Goal: Task Accomplishment & Management: Use online tool/utility

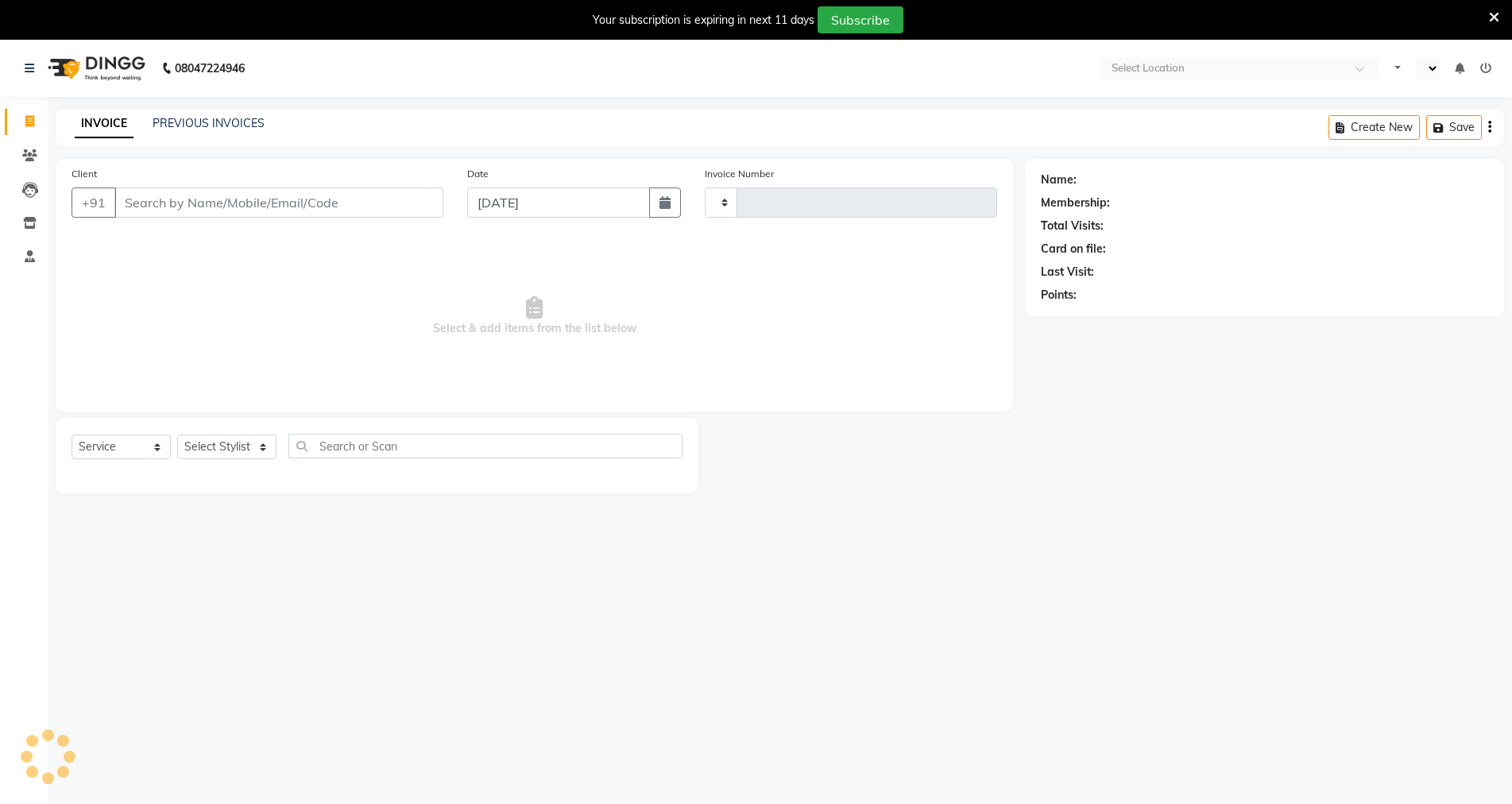
select select "service"
type input "3788"
select select "en"
select select "6947"
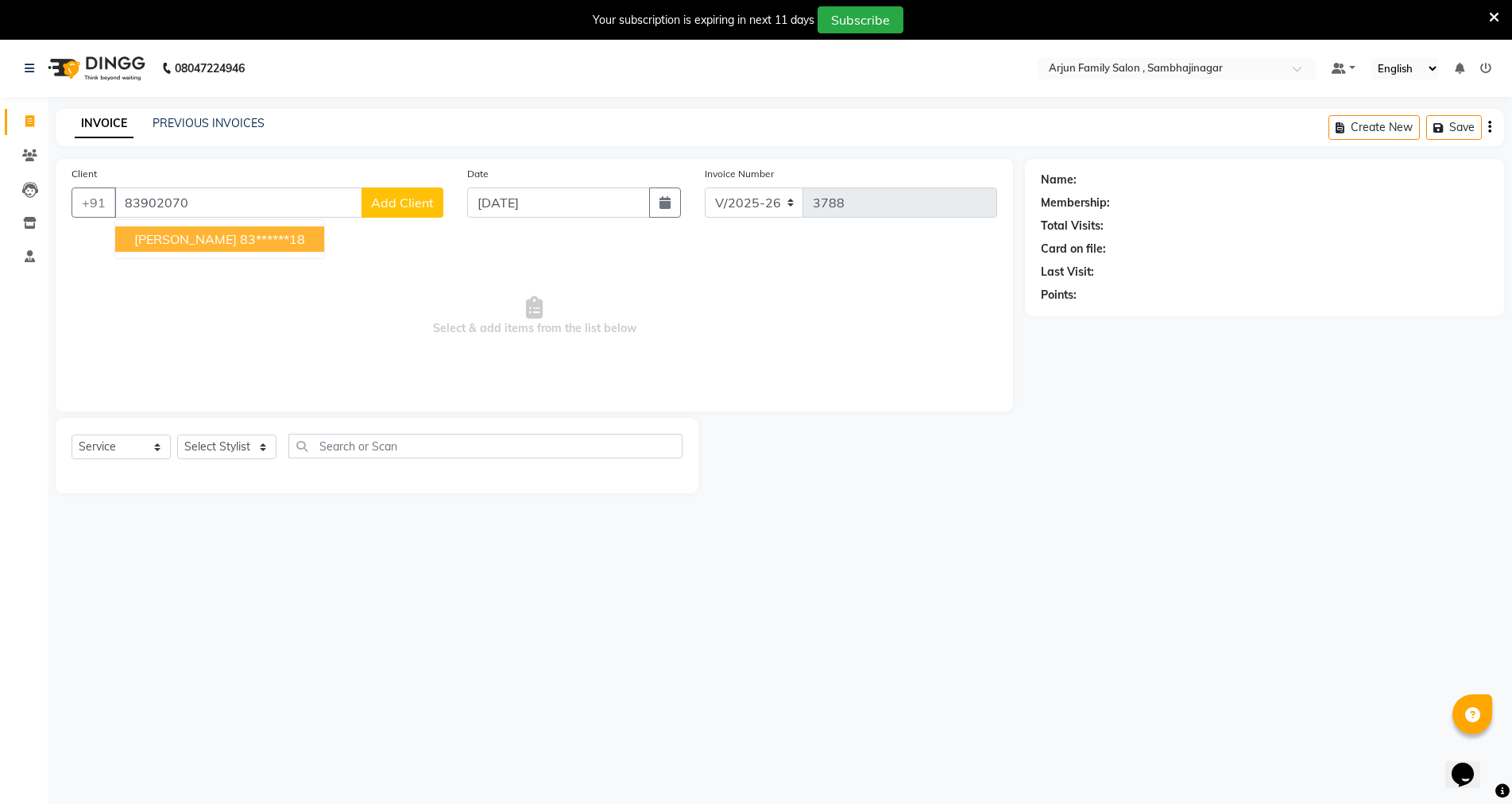
click at [220, 225] on ngb-typeahead-window "[PERSON_NAME] 83******18" at bounding box center [219, 239] width 210 height 39
click at [240, 236] on ngb-highlight "83******18" at bounding box center [273, 238] width 65 height 16
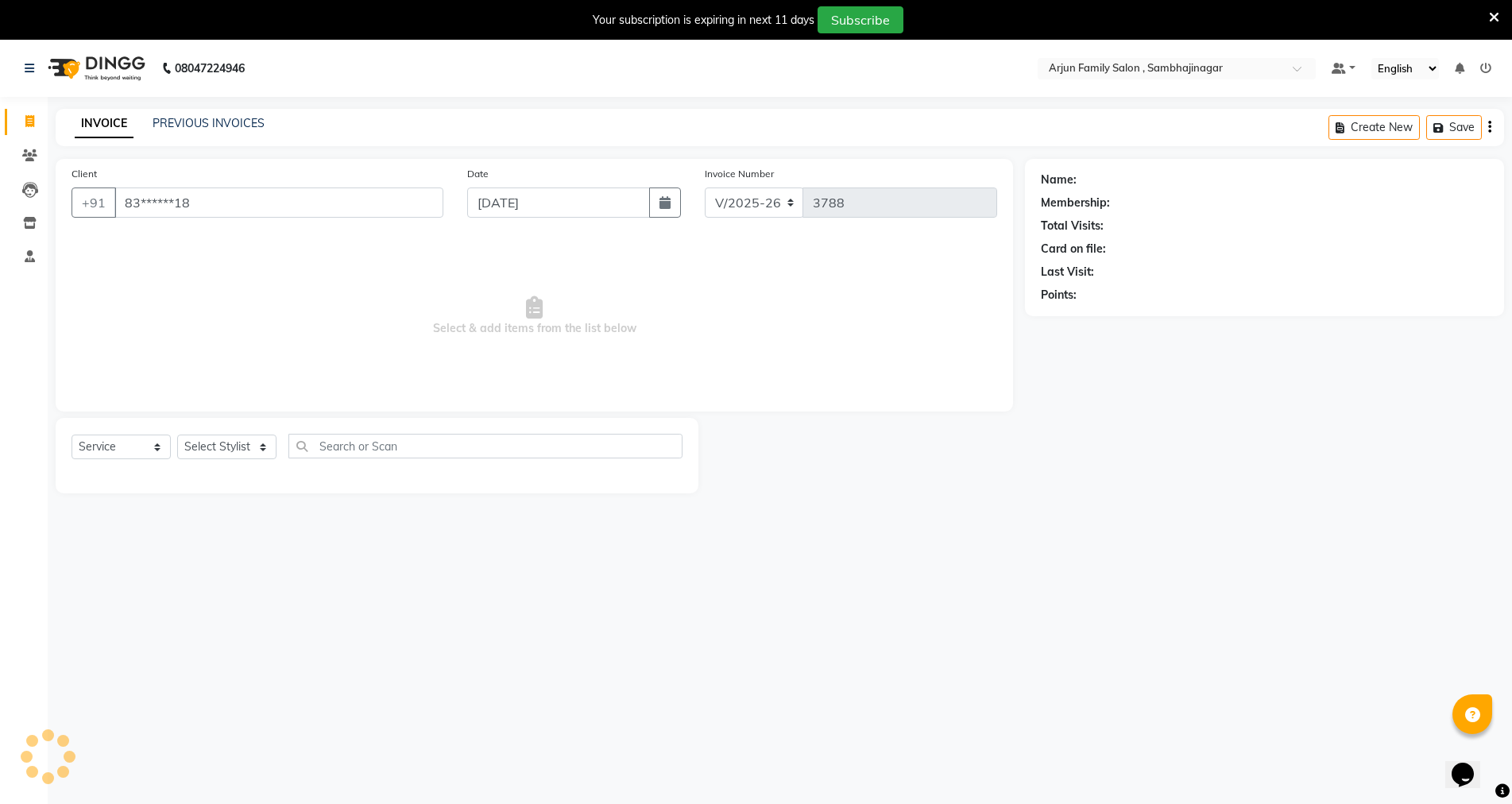
type input "83******18"
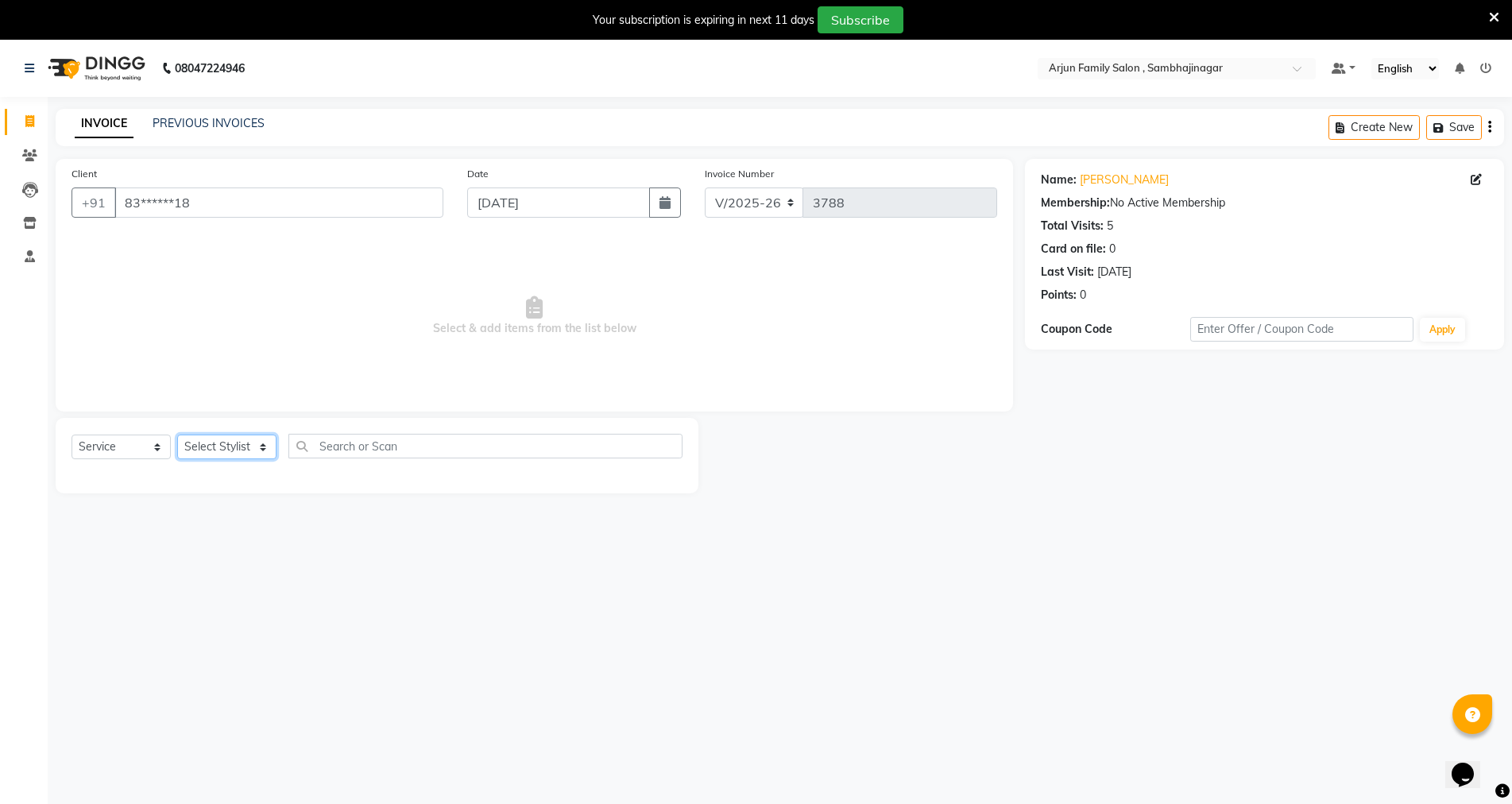
click at [220, 442] on select "Select Stylist arjun [PERSON_NAME] [PERSON_NAME] [PERSON_NAME] [PERSON_NAME]" at bounding box center [227, 447] width 99 height 24
select select "83793"
click at [178, 435] on select "Select Stylist arjun [PERSON_NAME] [PERSON_NAME] [PERSON_NAME] [PERSON_NAME]" at bounding box center [227, 447] width 99 height 24
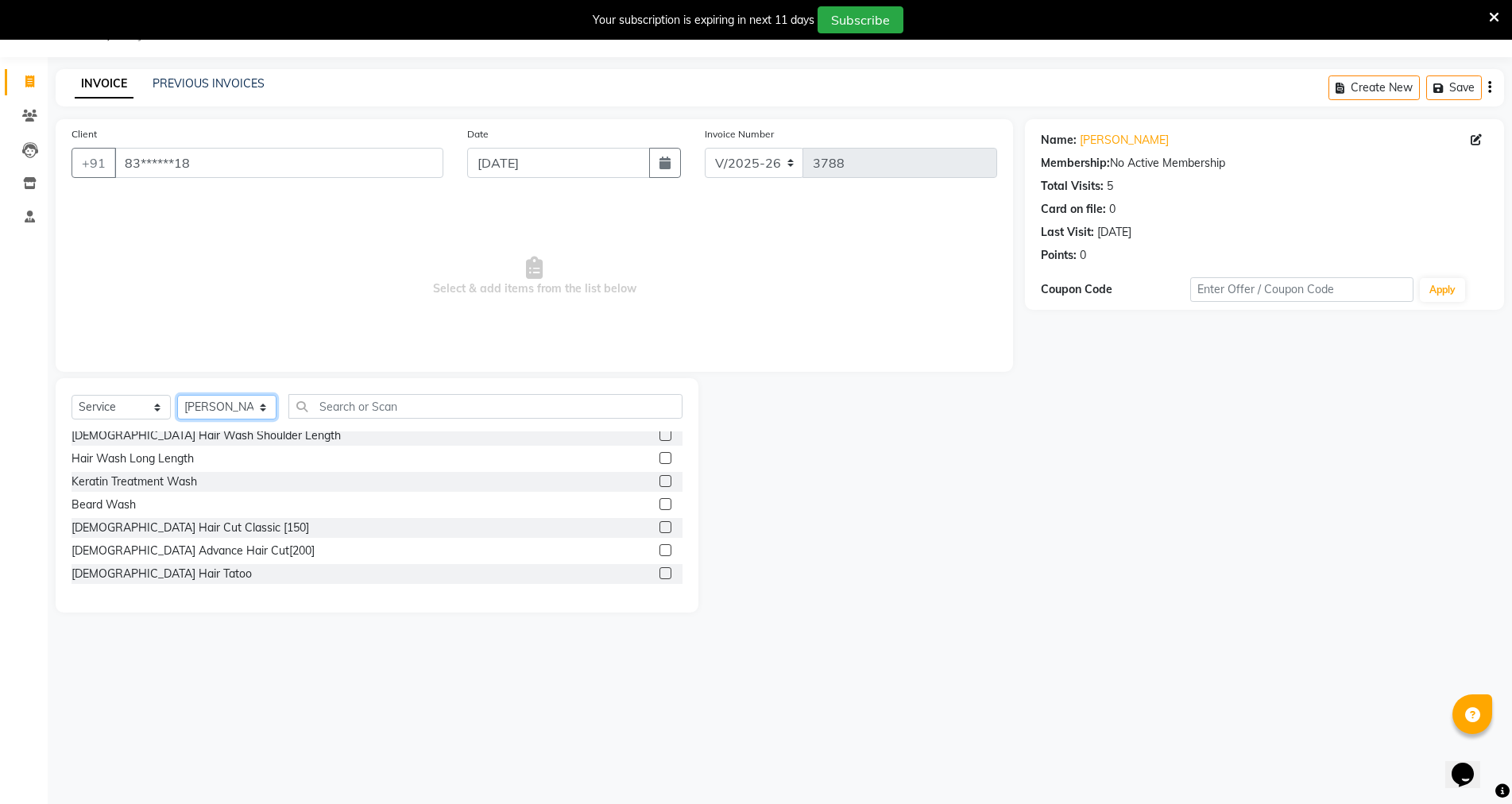
scroll to position [79, 0]
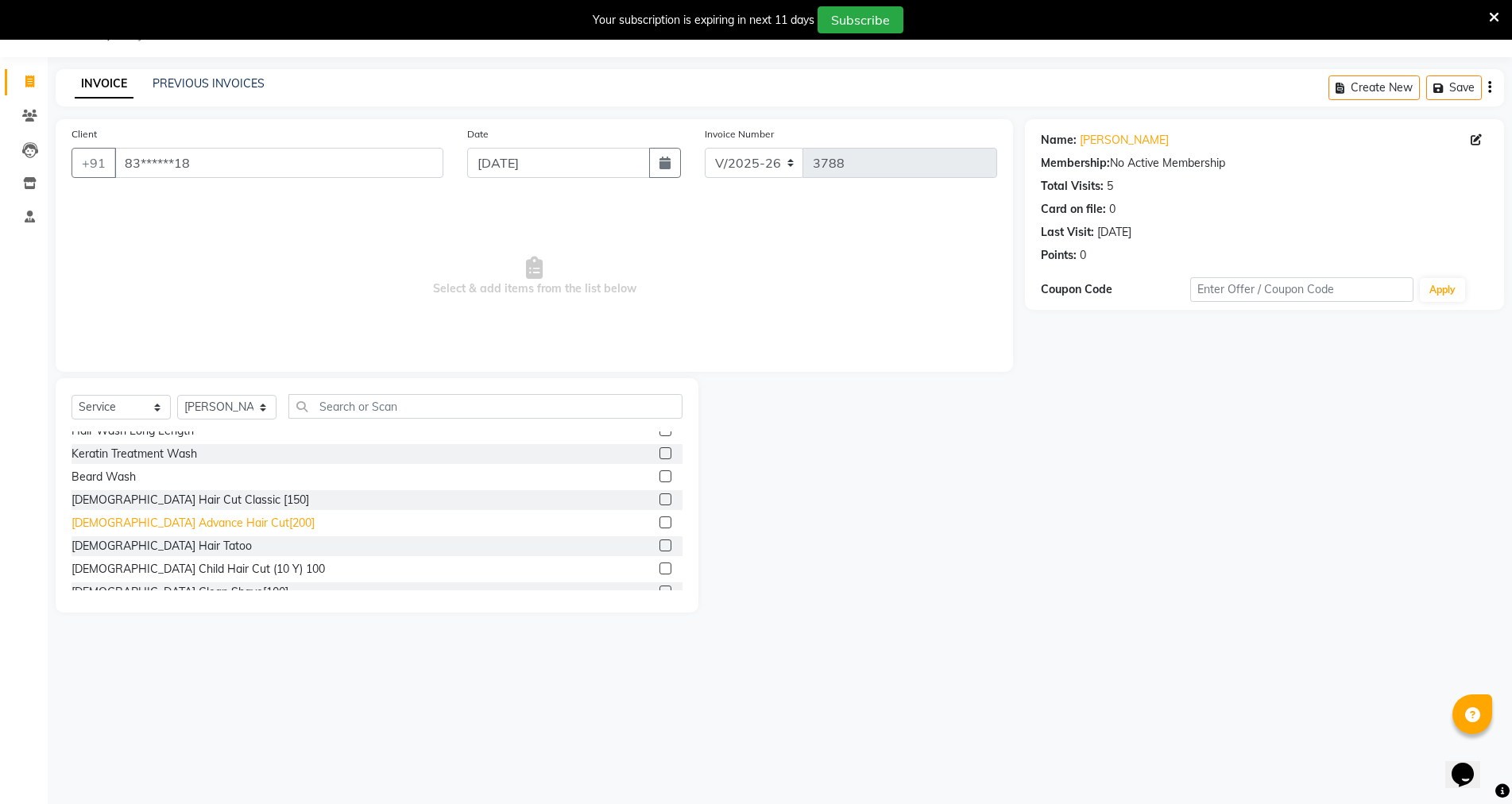
click at [187, 524] on div "[DEMOGRAPHIC_DATA] Advance Hair Cut[200]" at bounding box center [193, 524] width 243 height 17
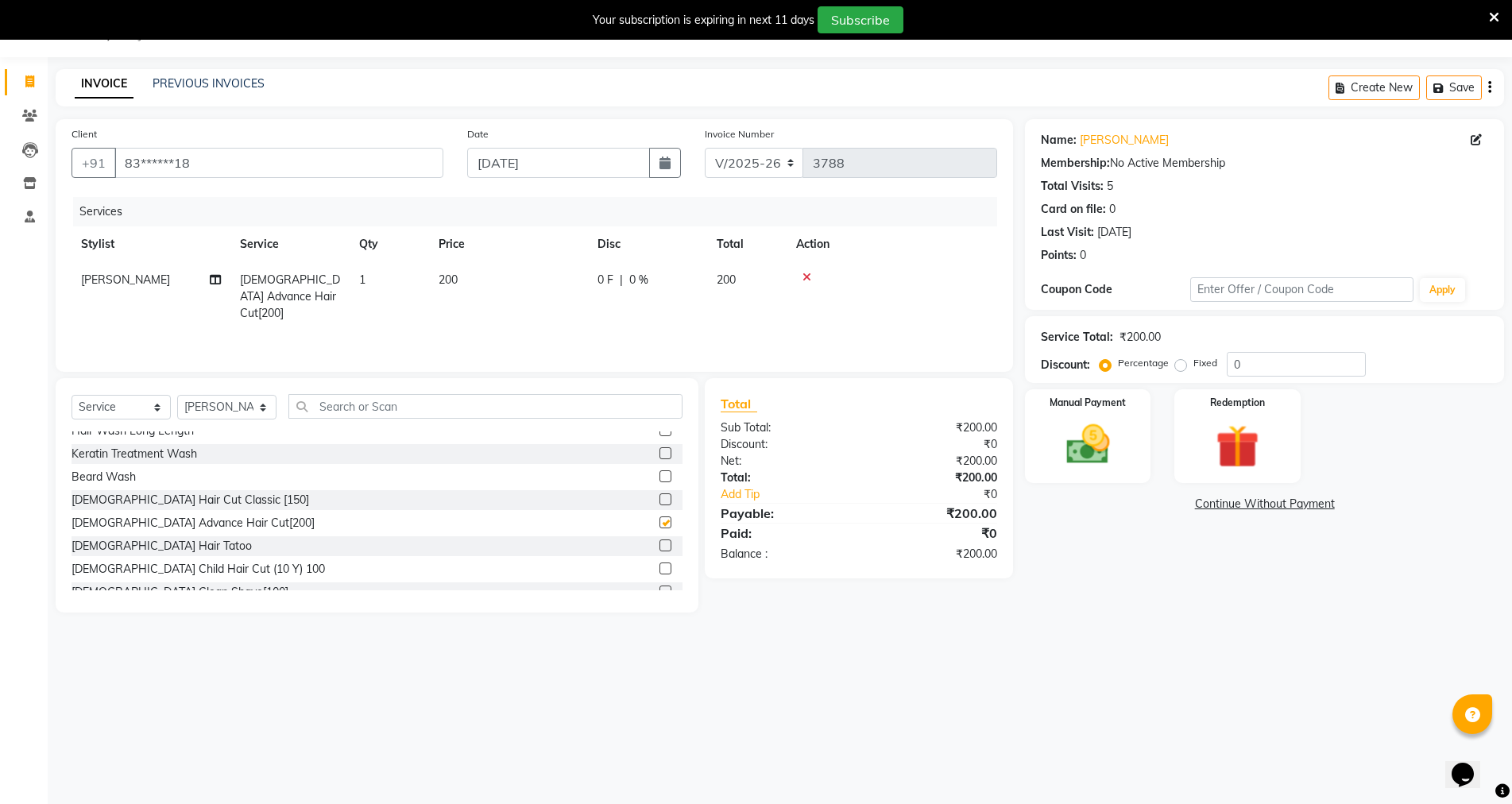
checkbox input "false"
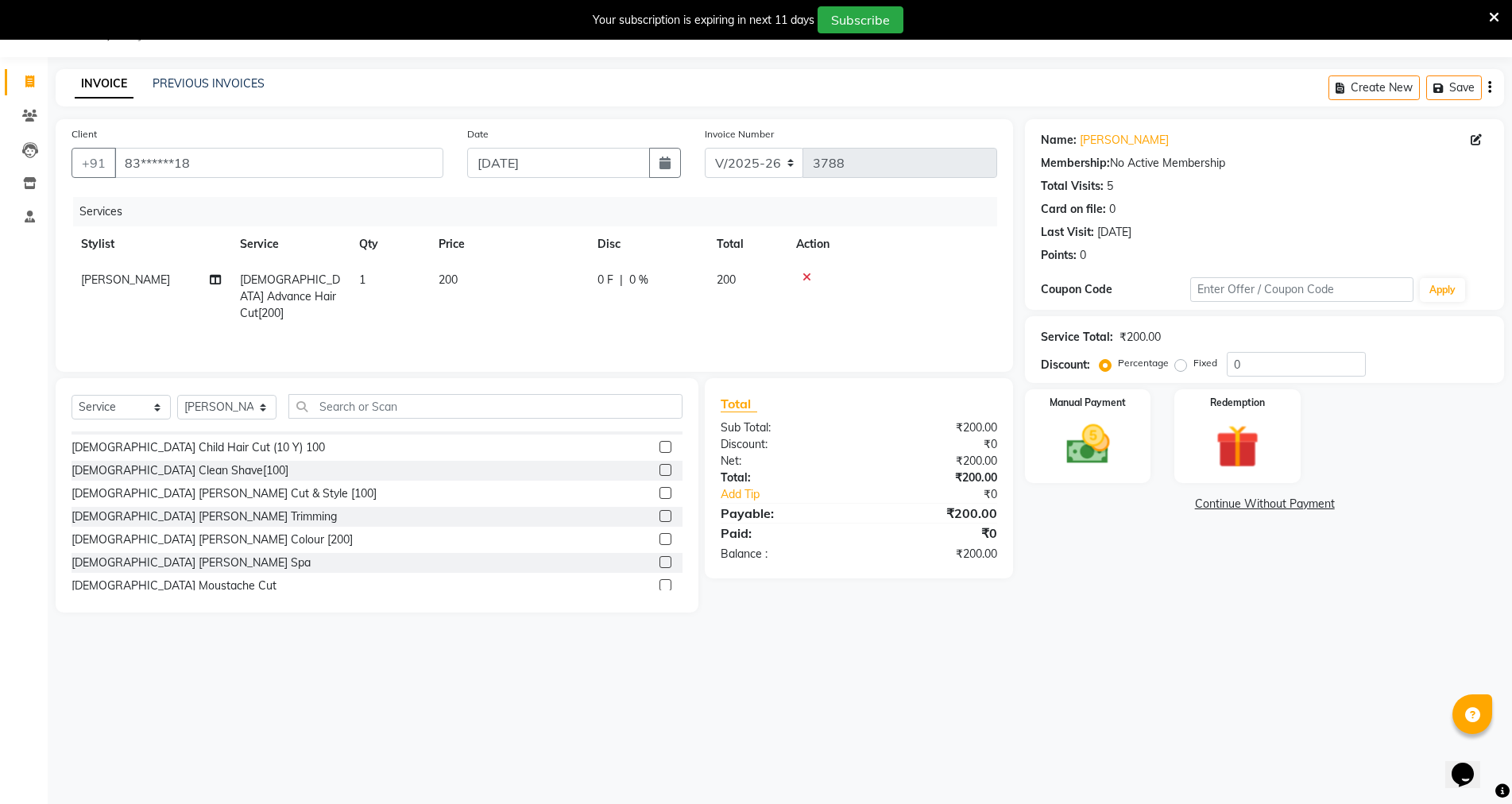
scroll to position [238, 0]
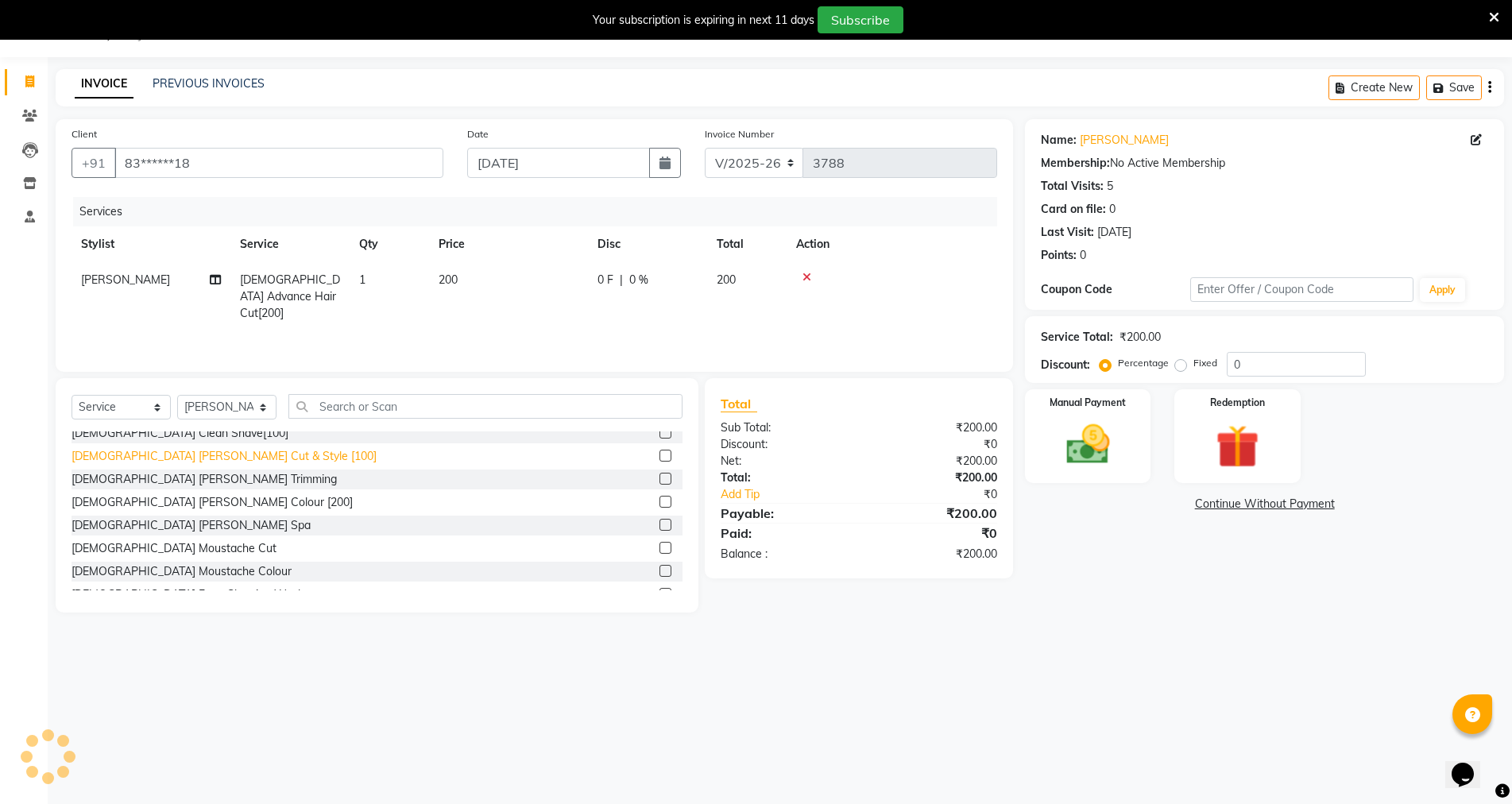
click at [190, 452] on div "[DEMOGRAPHIC_DATA] [PERSON_NAME] Cut & Style [100]" at bounding box center [223, 456] width 305 height 17
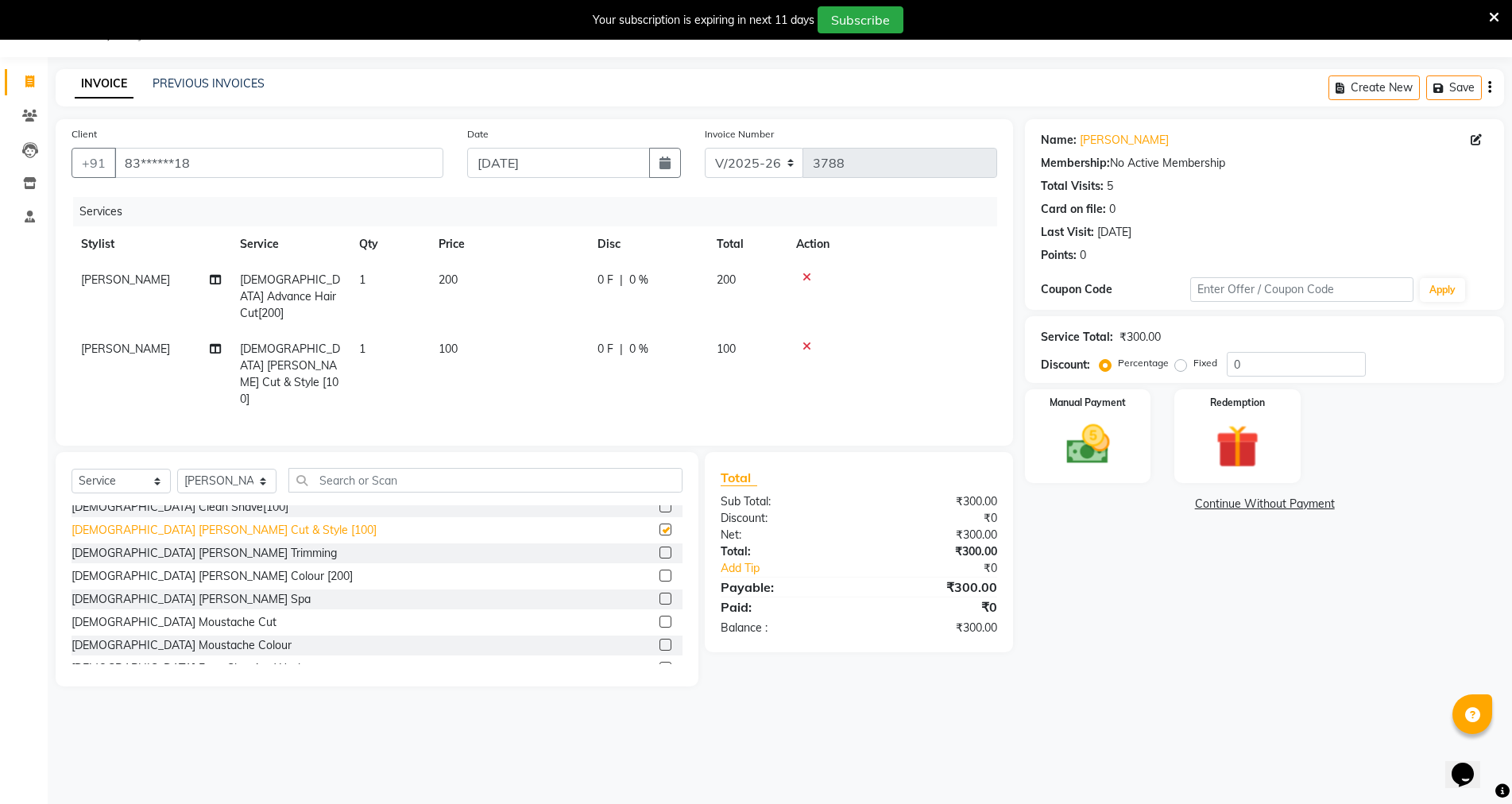
checkbox input "false"
drag, startPoint x: 1101, startPoint y: 421, endPoint x: 1091, endPoint y: 421, distance: 10.0
click at [1101, 423] on img at bounding box center [1087, 444] width 73 height 51
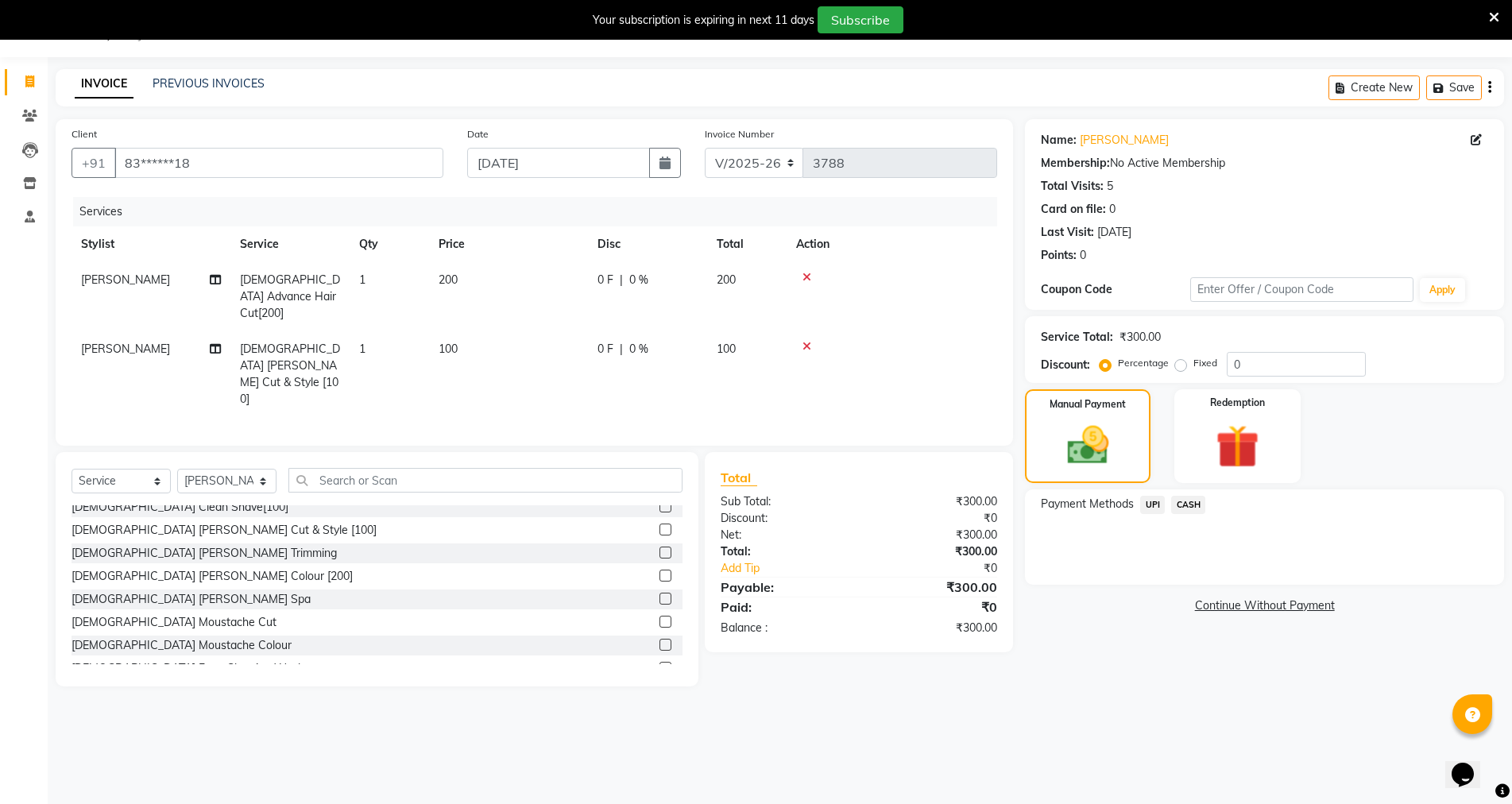
click at [1177, 506] on span "CASH" at bounding box center [1188, 505] width 35 height 19
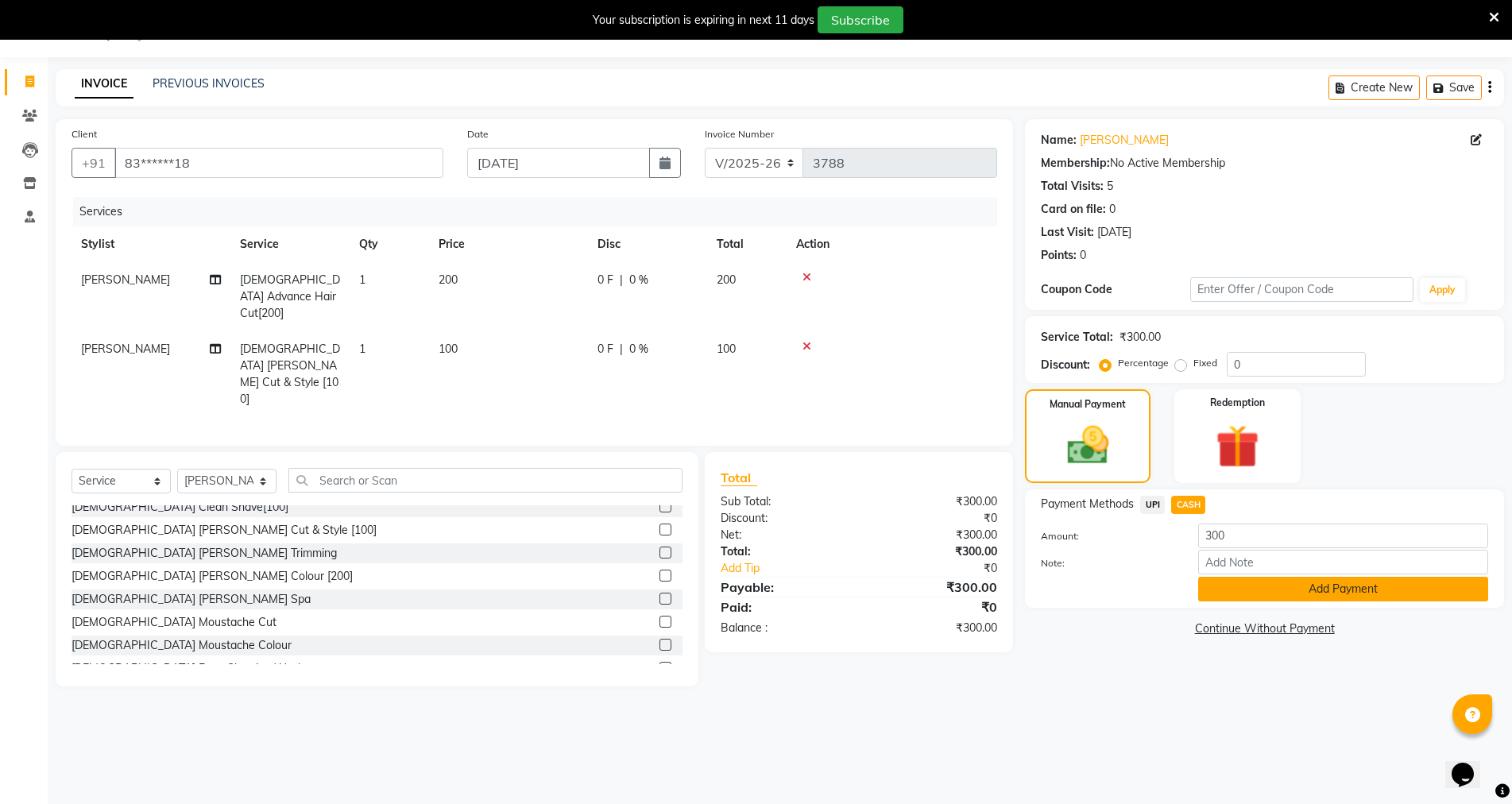
click at [1239, 591] on button "Add Payment" at bounding box center [1344, 589] width 290 height 24
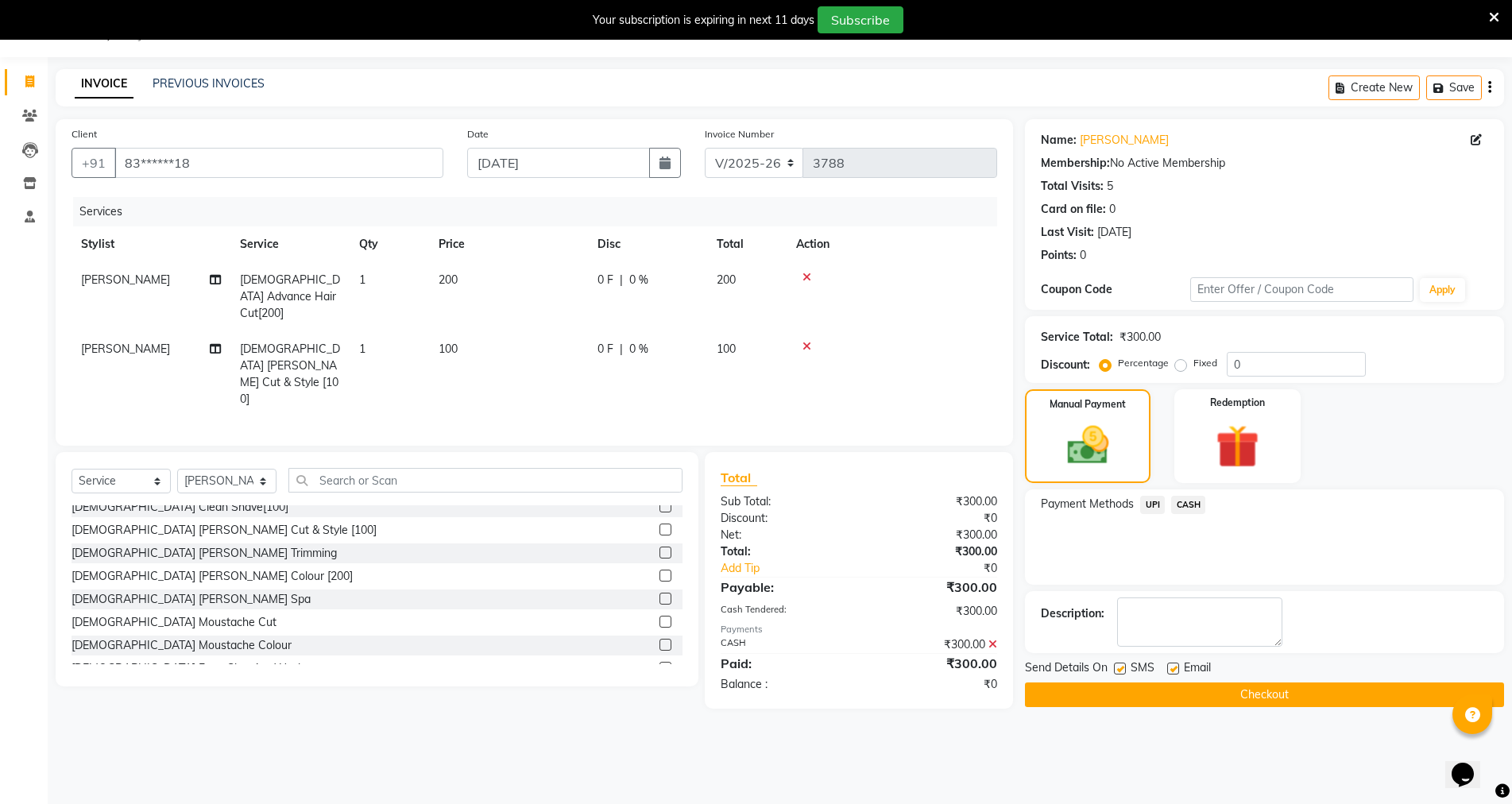
click at [1279, 687] on button "Checkout" at bounding box center [1264, 695] width 479 height 24
